Goal: Task Accomplishment & Management: Use online tool/utility

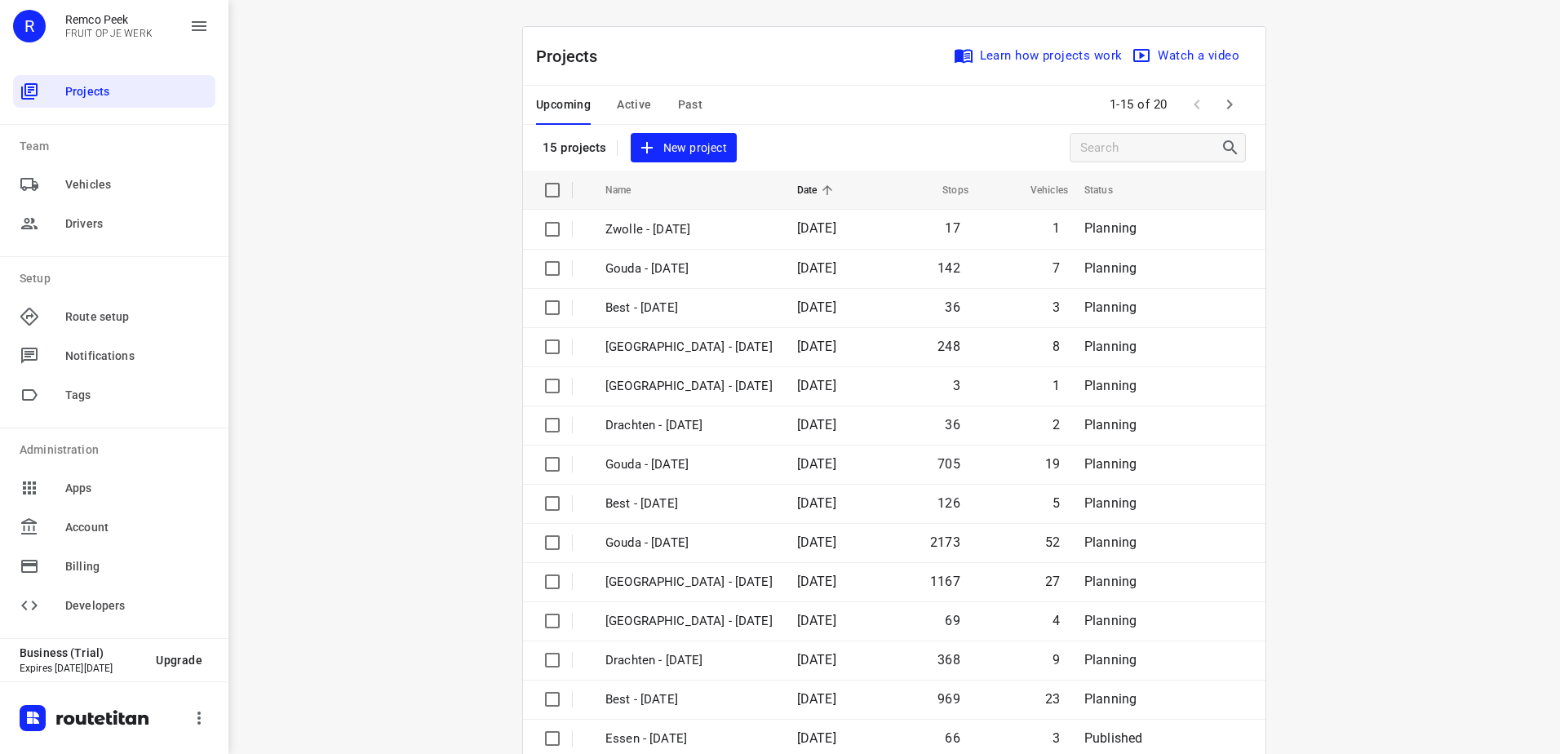
click at [646, 108] on div "Upcoming Active Past" at bounding box center [632, 105] width 193 height 39
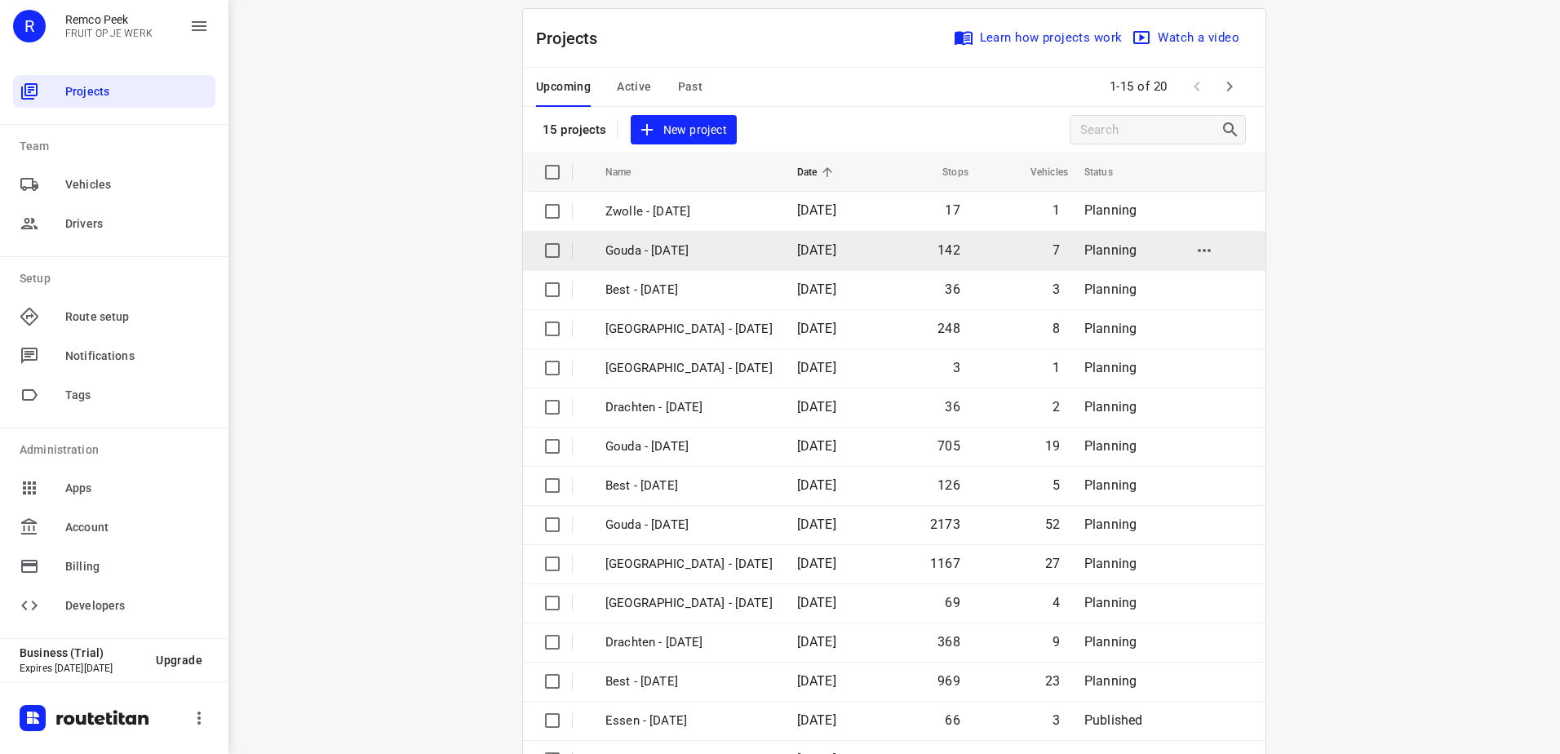
scroll to position [71, 0]
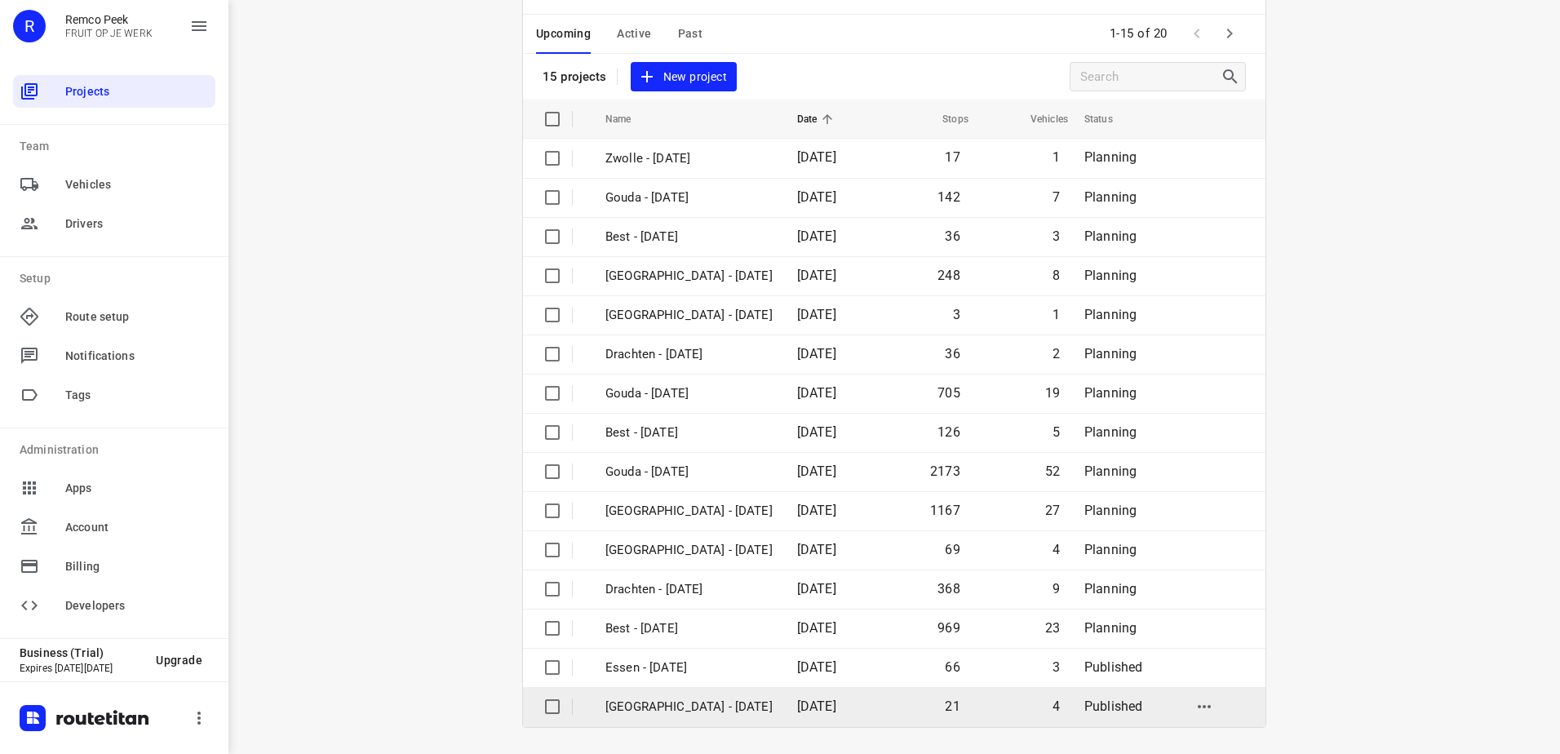
click at [679, 716] on td "[GEOGRAPHIC_DATA] - [DATE]" at bounding box center [686, 706] width 195 height 39
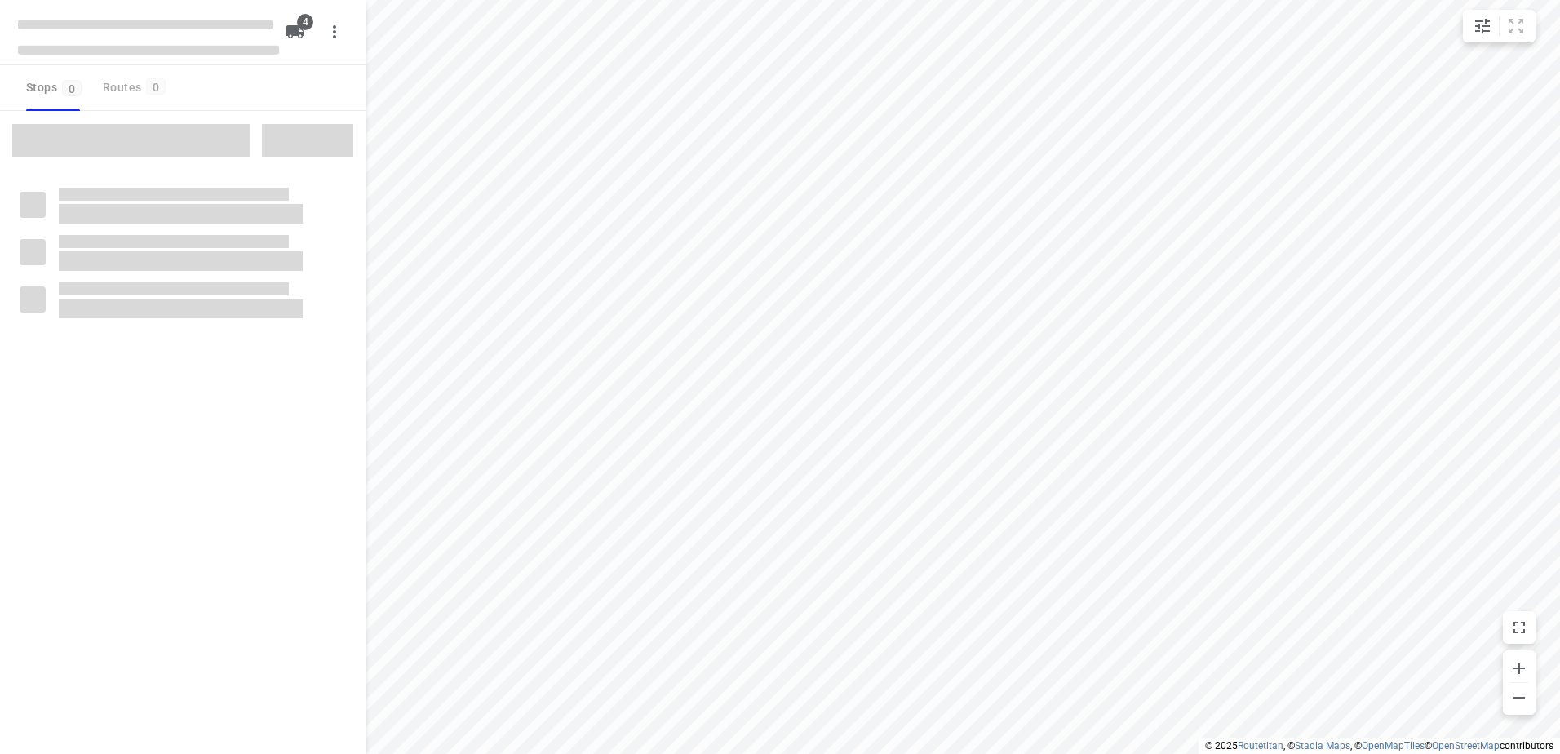
checkbox input "true"
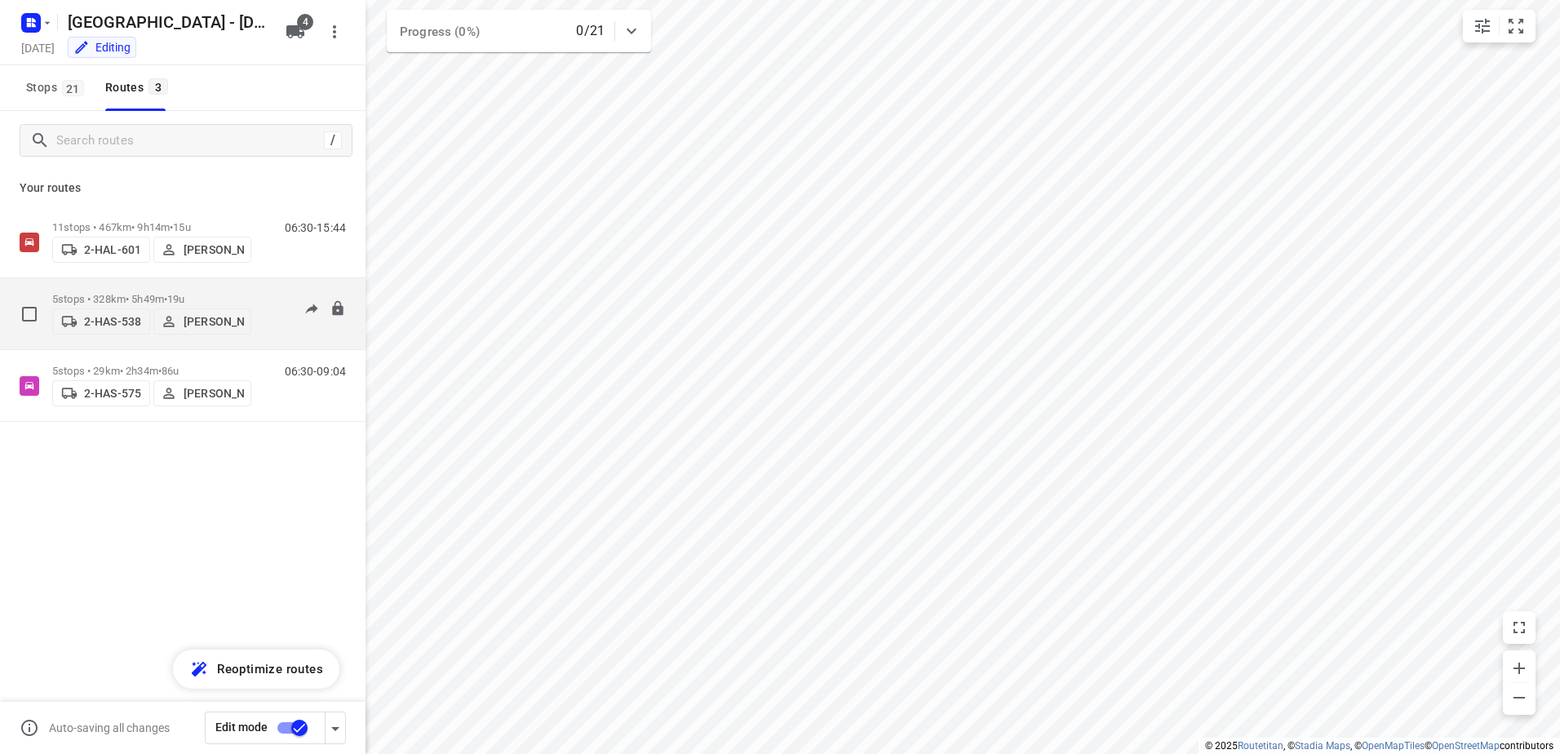
click at [197, 319] on p "[PERSON_NAME]" at bounding box center [214, 321] width 60 height 13
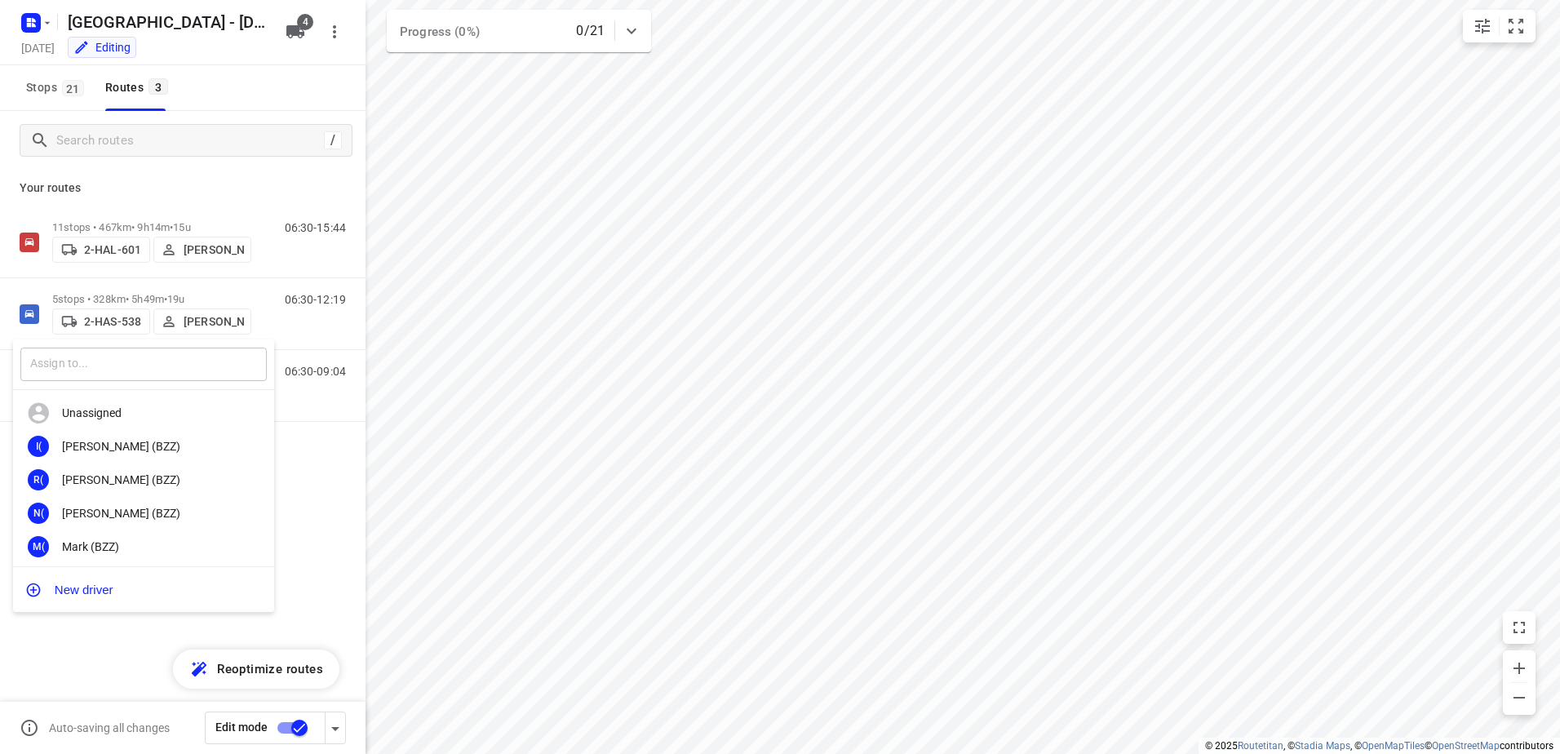
click at [181, 374] on input "text" at bounding box center [143, 364] width 246 height 33
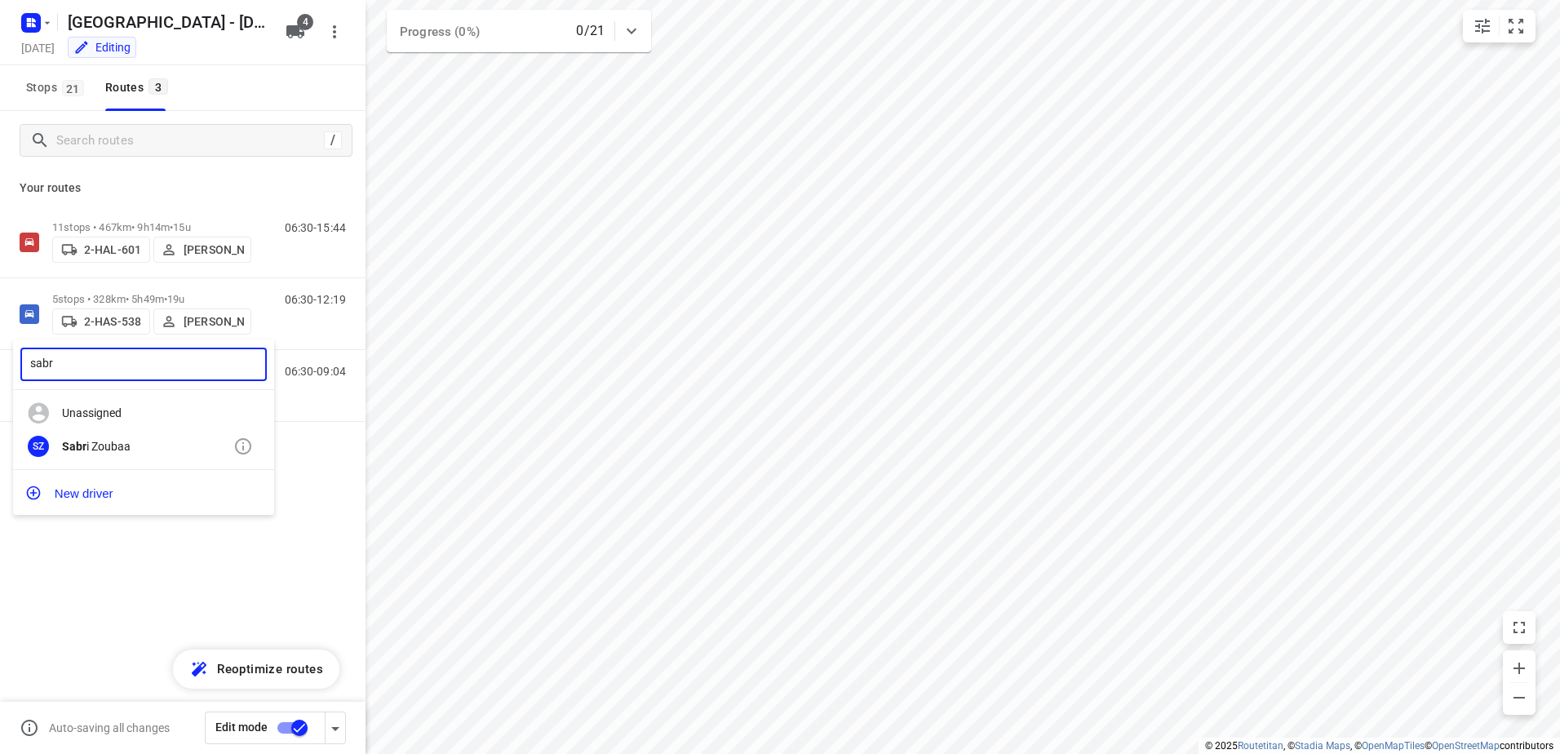
type input "sabr"
click at [153, 446] on div "Sabr i Zoubaa" at bounding box center [147, 446] width 171 height 13
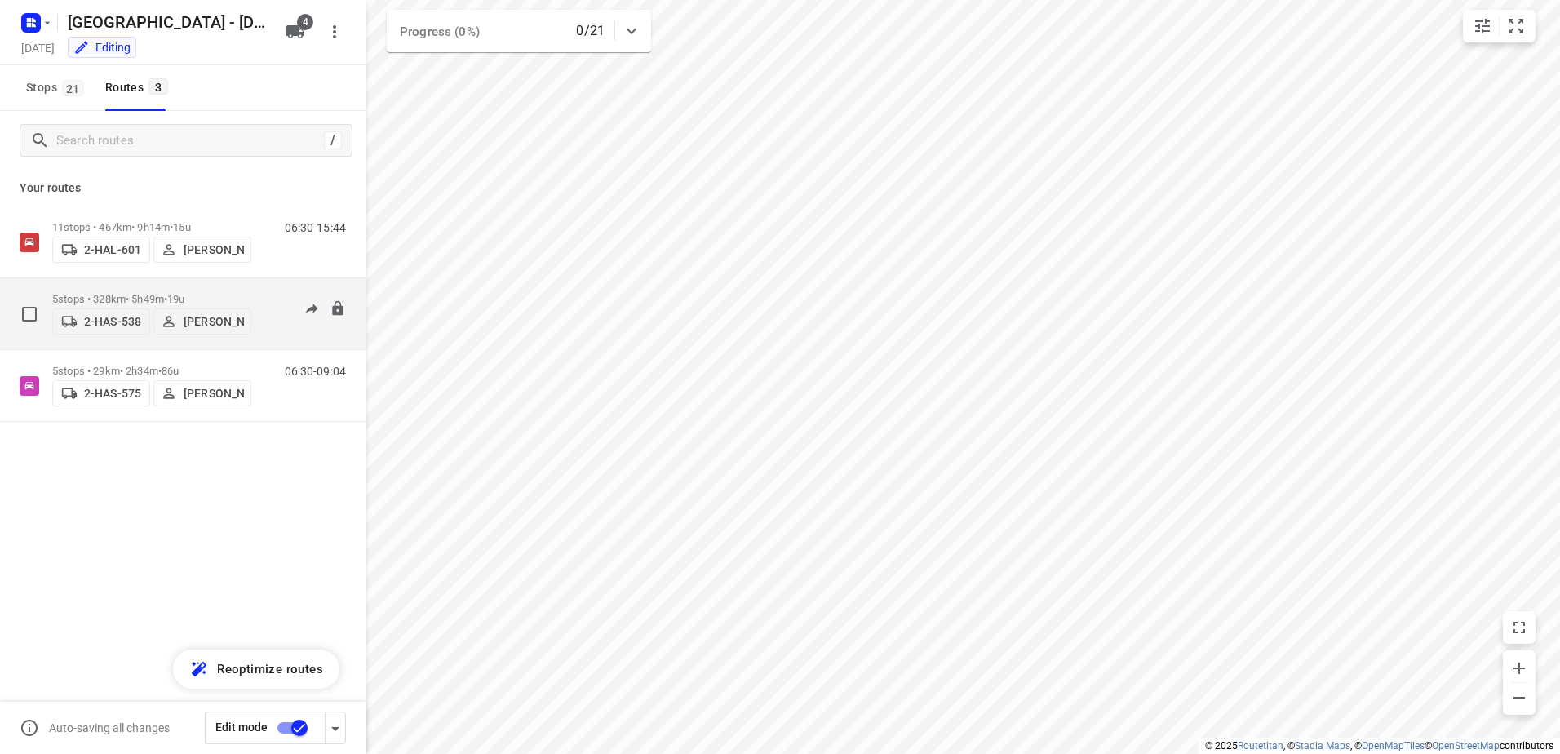
click at [107, 322] on p "2-HAS-538" at bounding box center [112, 321] width 57 height 13
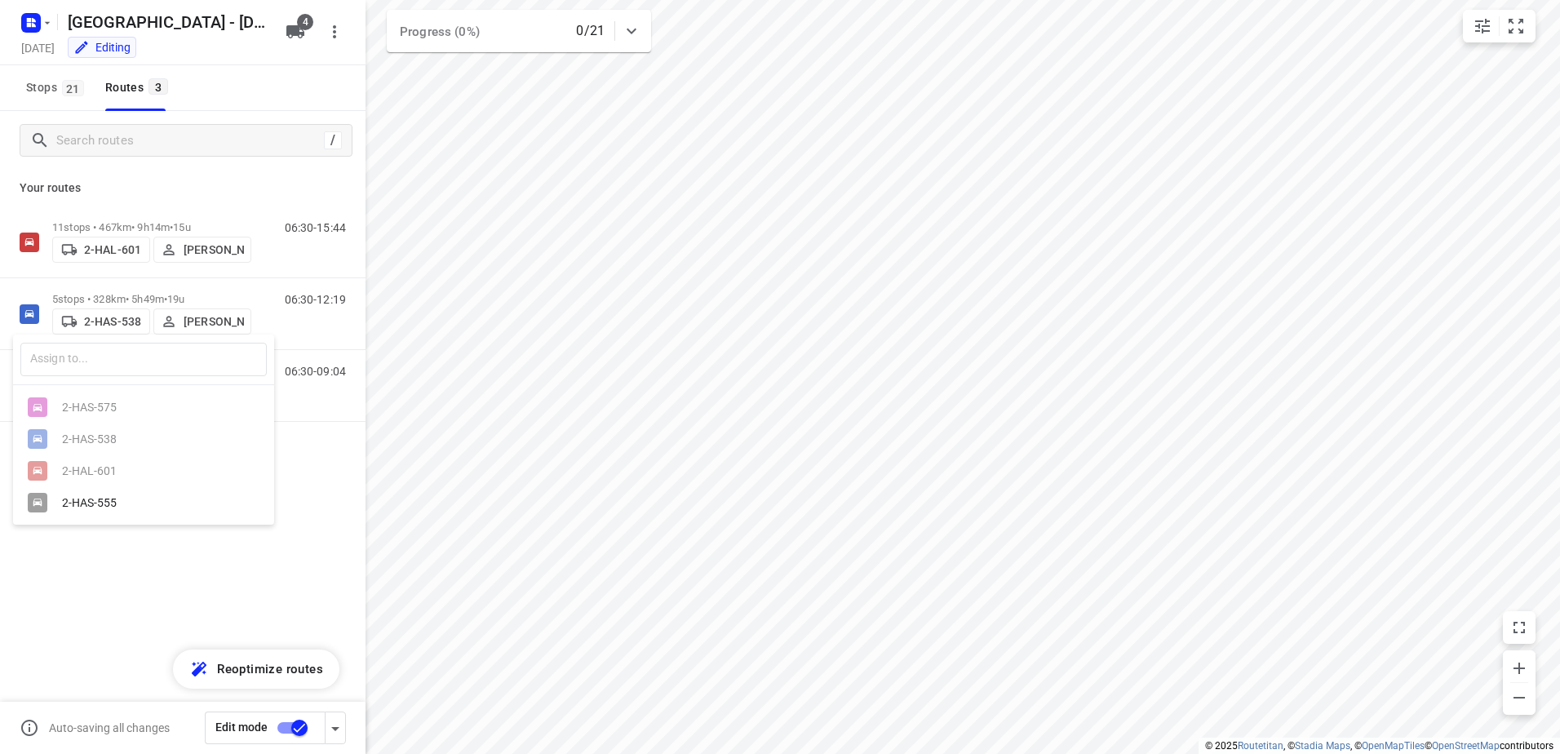
click at [66, 585] on div at bounding box center [780, 377] width 1560 height 754
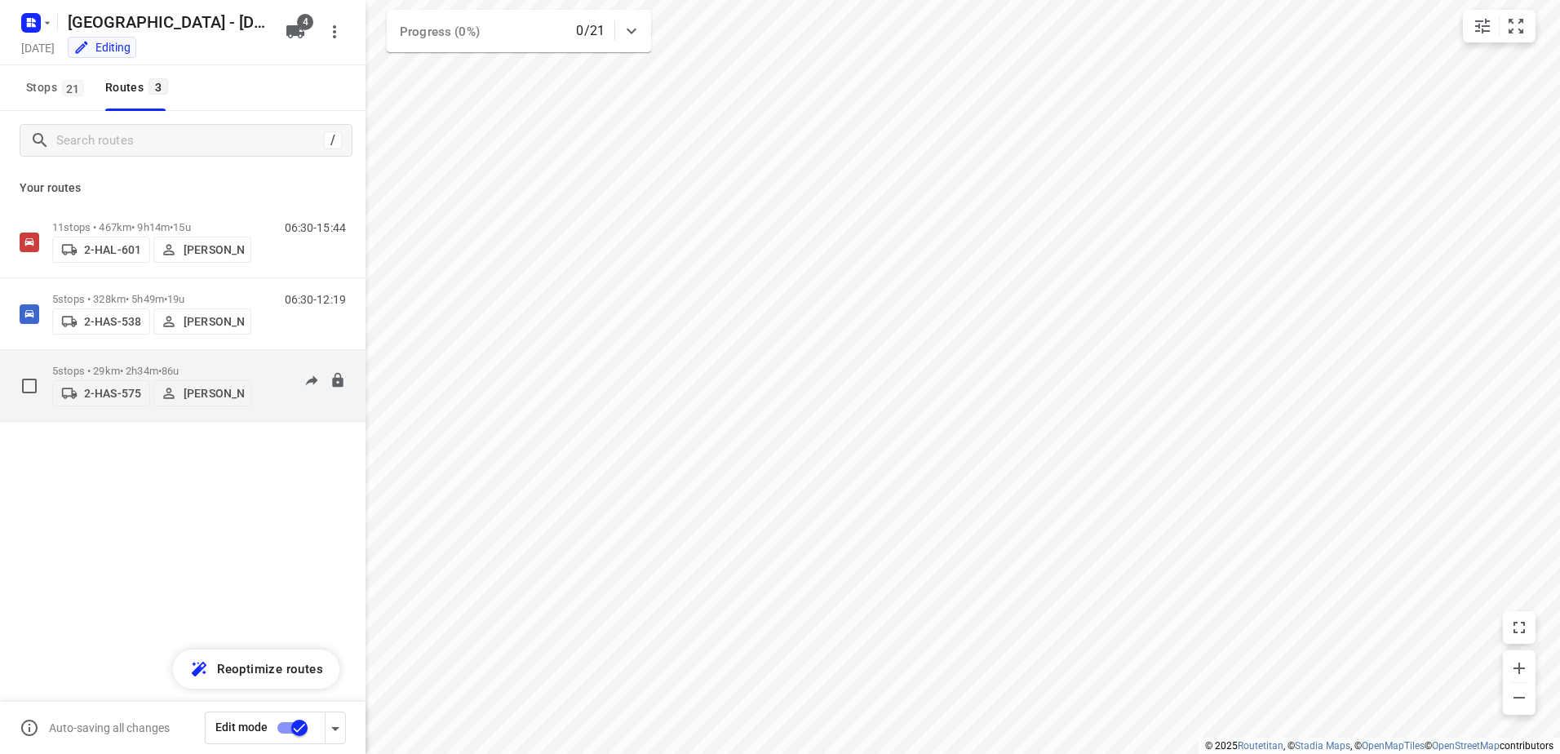
drag, startPoint x: 164, startPoint y: 510, endPoint x: 122, endPoint y: 396, distance: 121.6
click at [163, 504] on div "11 stops • 467km • 9h14m • 15u 2-HAL-601 [PERSON_NAME] 06:30-15:44 5 stops • 32…" at bounding box center [183, 371] width 366 height 330
